Goal: Information Seeking & Learning: Check status

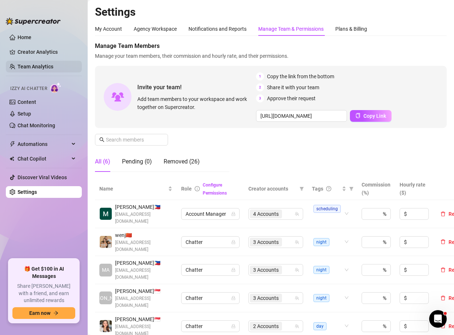
click at [41, 64] on link "Team Analytics" at bounding box center [36, 67] width 36 height 6
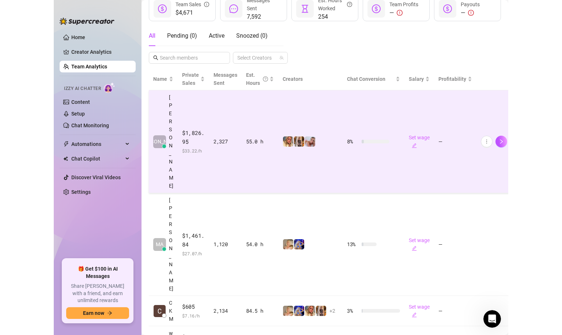
scroll to position [13, 0]
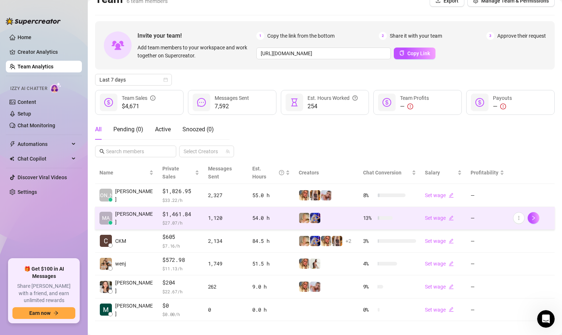
click at [133, 207] on td "MA [PERSON_NAME]" at bounding box center [126, 218] width 63 height 23
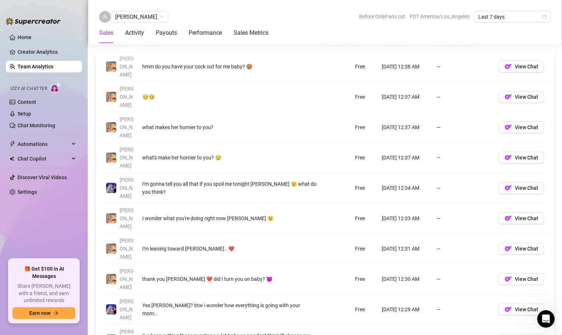
scroll to position [569, 0]
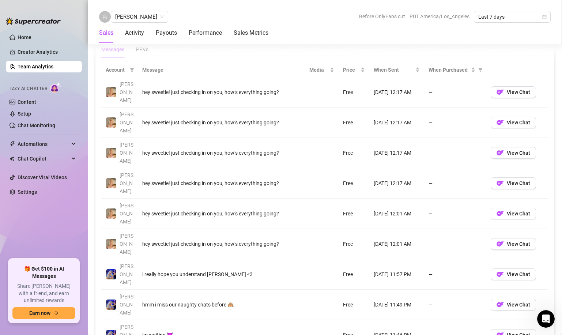
scroll to position [518, 0]
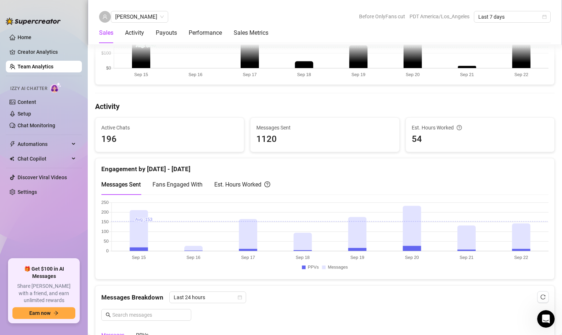
scroll to position [107, 0]
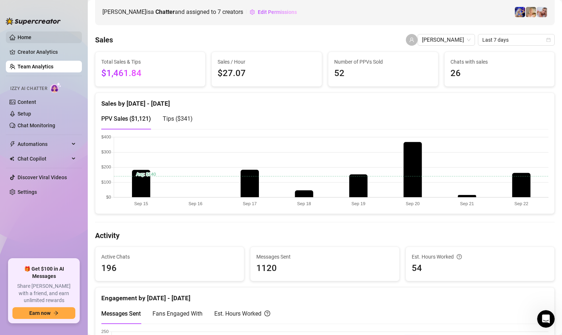
click at [22, 37] on link "Home" at bounding box center [25, 37] width 14 height 6
